Goal: Book appointment/travel/reservation

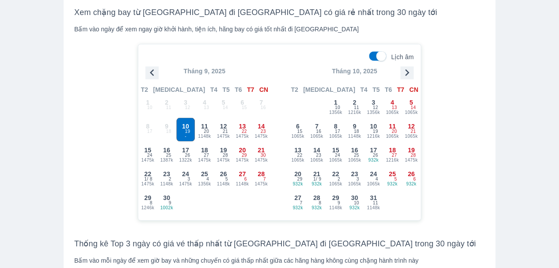
scroll to position [837, 0]
click at [209, 66] on div "Tháng 9, 2025 T2 [MEDICAL_DATA] T4 T5 T6 T7 CN" at bounding box center [204, 79] width 133 height 27
click at [218, 66] on p "Tháng 9, 2025" at bounding box center [204, 70] width 133 height 9
click at [149, 65] on icon "button" at bounding box center [151, 71] width 13 height 13
click at [413, 65] on icon "button" at bounding box center [407, 71] width 13 height 13
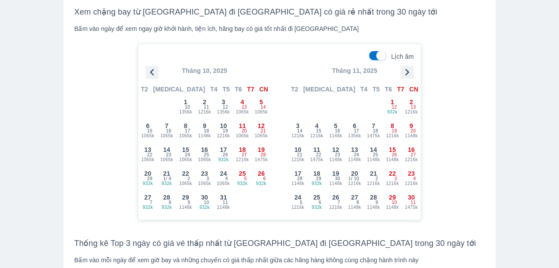
click at [412, 65] on icon "button" at bounding box center [407, 71] width 13 height 13
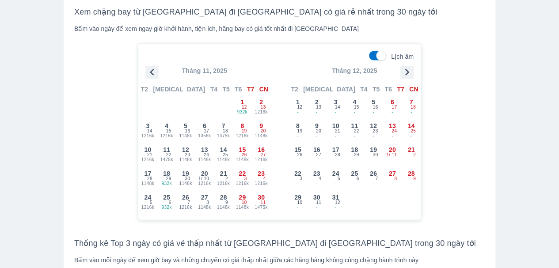
click at [380, 51] on input "Lịch âm" at bounding box center [381, 56] width 31 height 10
checkbox input "false"
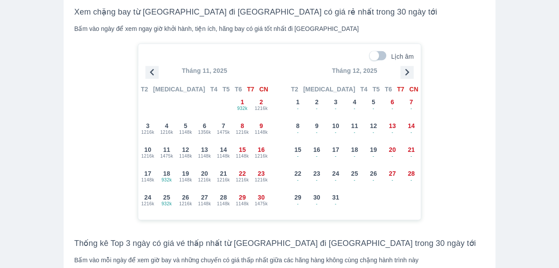
click at [408, 69] on icon "button" at bounding box center [408, 72] width 4 height 7
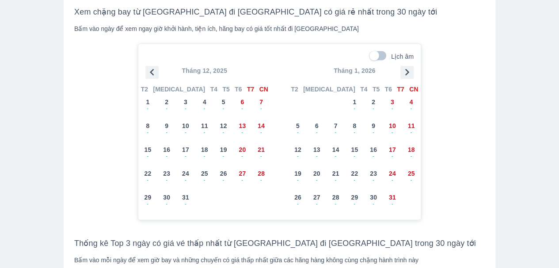
click at [413, 65] on icon "button" at bounding box center [407, 71] width 13 height 13
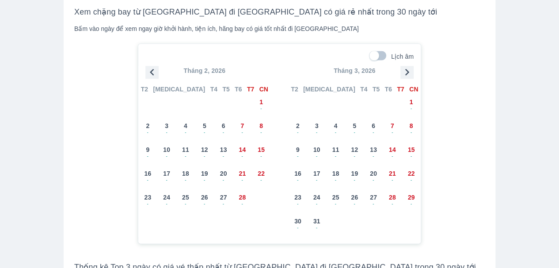
click at [412, 65] on icon "button" at bounding box center [407, 71] width 13 height 13
click at [413, 65] on icon "button" at bounding box center [407, 71] width 13 height 13
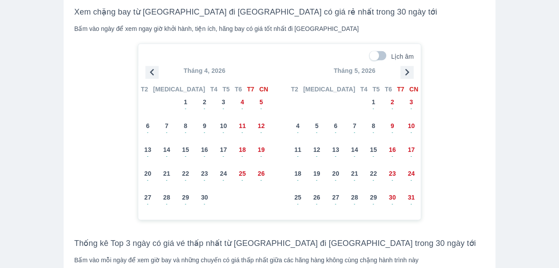
click at [411, 65] on icon "button" at bounding box center [407, 71] width 13 height 13
click at [419, 66] on p "Tháng 6, 2026" at bounding box center [355, 70] width 133 height 9
click at [407, 69] on icon "button" at bounding box center [408, 72] width 4 height 7
click at [226, 145] on span "19" at bounding box center [223, 149] width 7 height 9
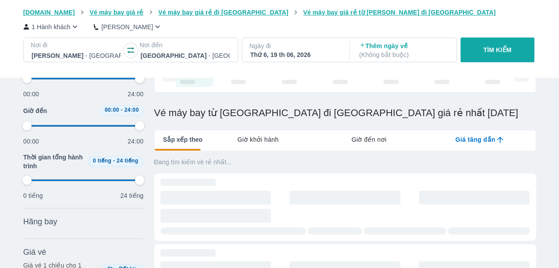
scroll to position [131, 0]
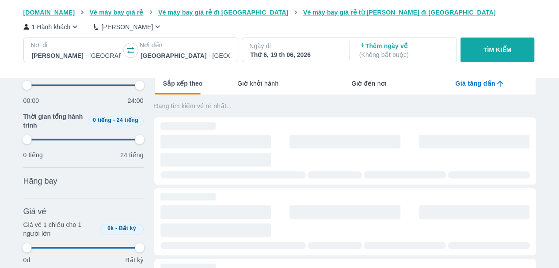
type input "97.9166666666667"
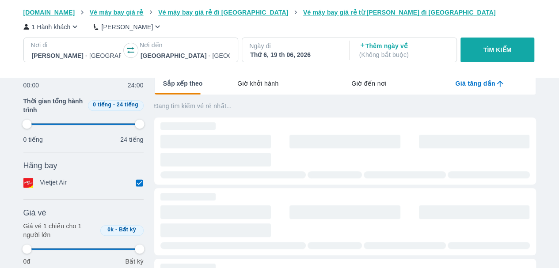
type input "97.9166666666667"
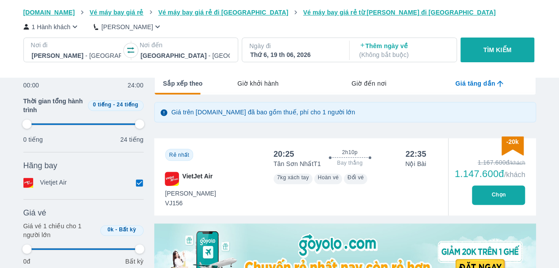
type input "97.9166666666667"
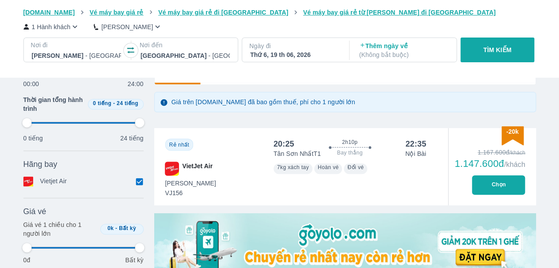
type input "97.9166666666667"
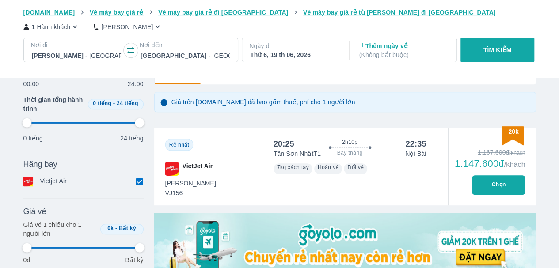
type input "97.9166666666667"
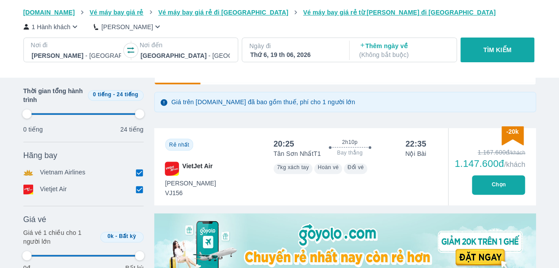
scroll to position [144, 0]
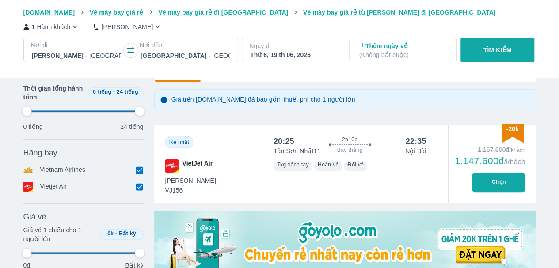
type input "97.9166666666667"
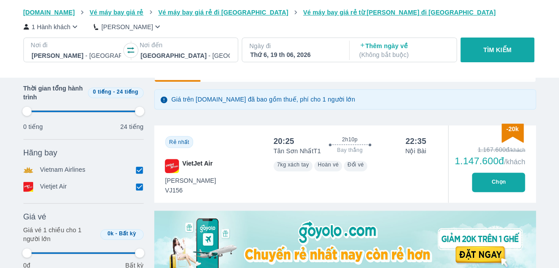
type input "97.9166666666667"
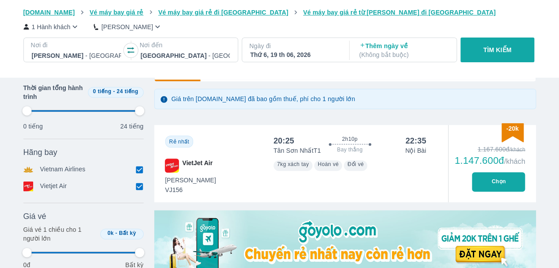
scroll to position [145, 0]
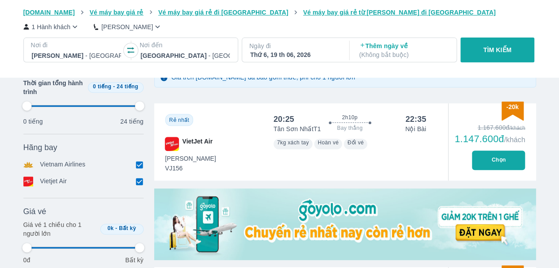
type input "97.9166666666667"
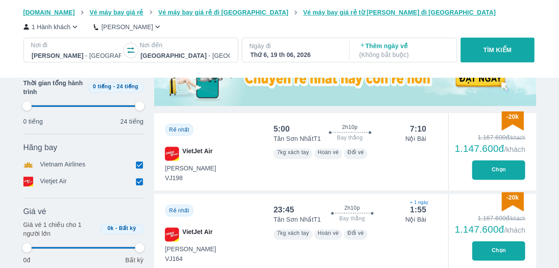
type input "97.9166666666667"
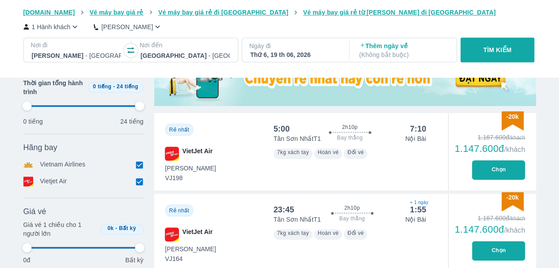
type input "97.9166666666667"
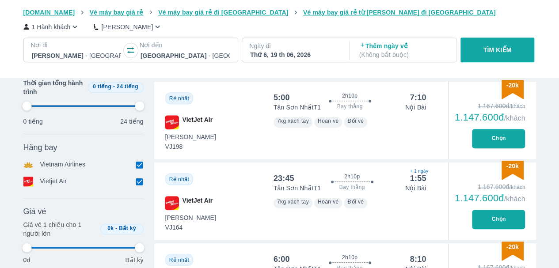
type input "97.9166666666667"
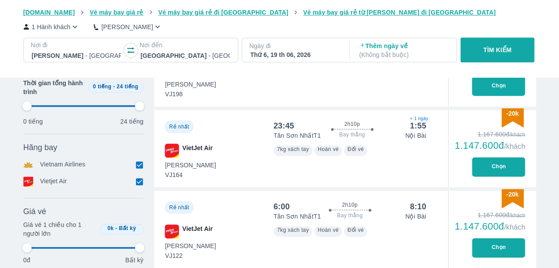
type input "97.9166666666667"
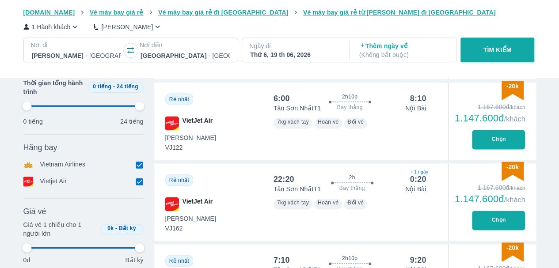
type input "97.9166666666667"
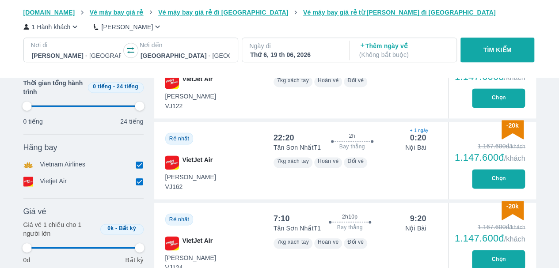
type input "97.9166666666667"
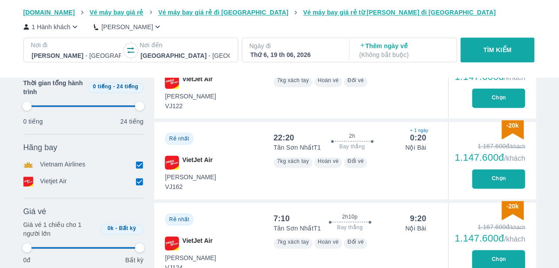
type input "97.9166666666667"
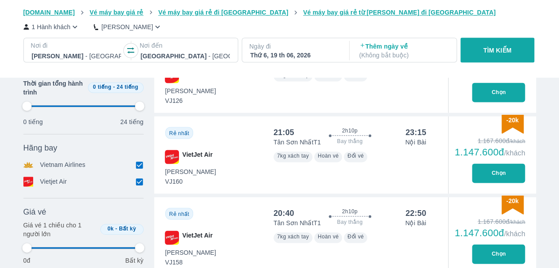
type input "97.9166666666667"
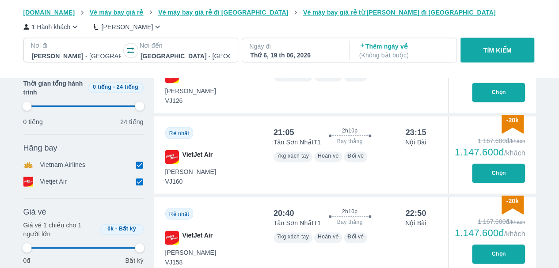
type input "97.9166666666667"
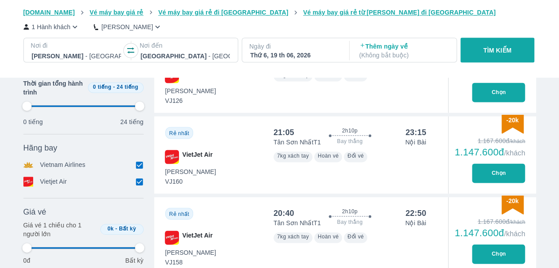
type input "97.9166666666667"
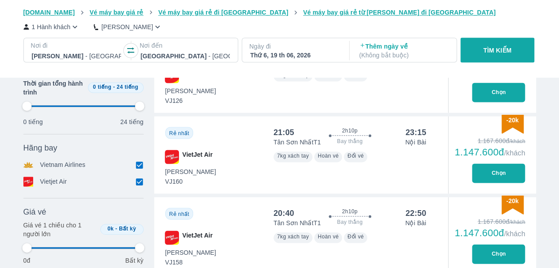
type input "97.9166666666667"
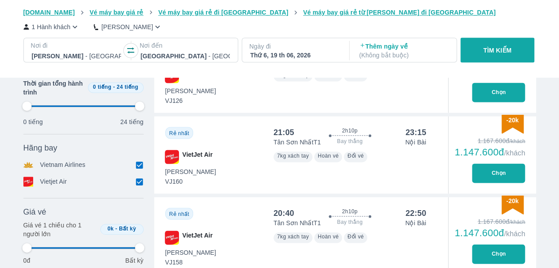
type input "97.9166666666667"
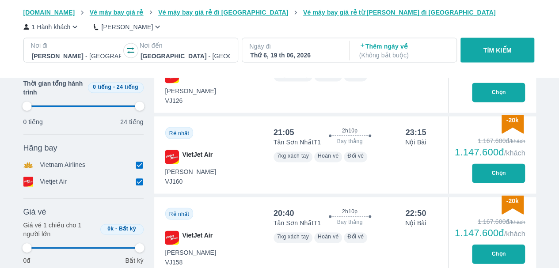
type input "97.9166666666667"
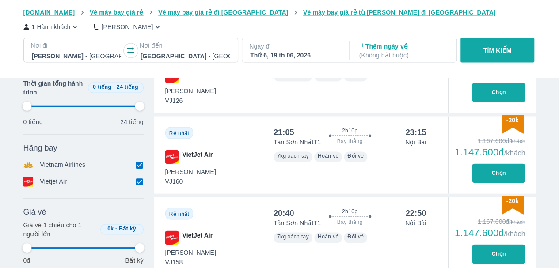
type input "97.9166666666667"
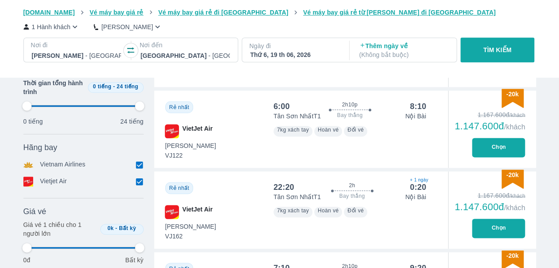
scroll to position [508, 0]
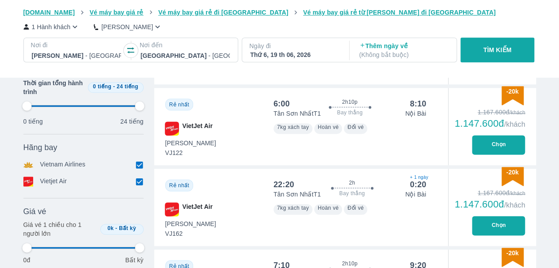
type input "97.9166666666667"
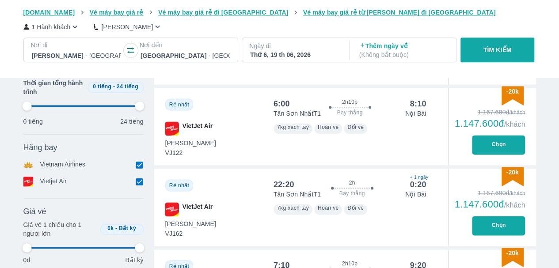
type input "97.9166666666667"
